Goal: Find specific page/section

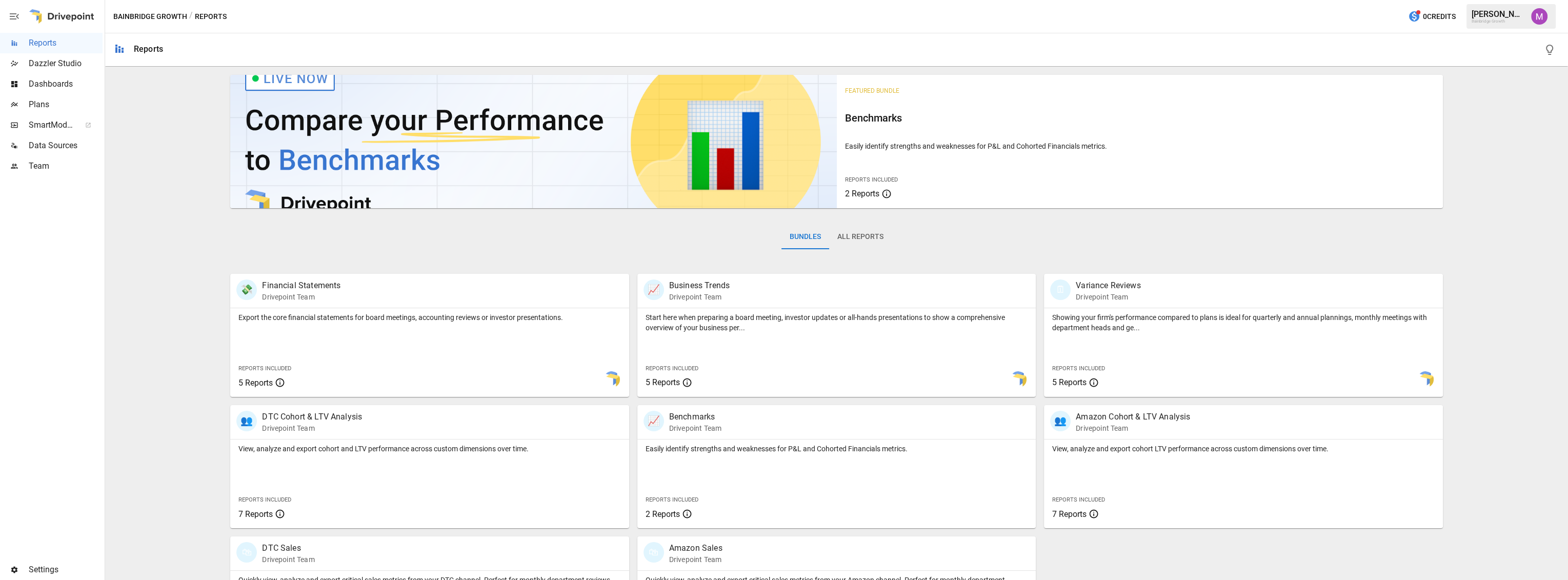
click at [974, 2] on div "Bainbridge Growth / Reports 0 Credits [PERSON_NAME] Growth" at bounding box center [836, 16] width 1463 height 33
